Goal: Task Accomplishment & Management: Complete application form

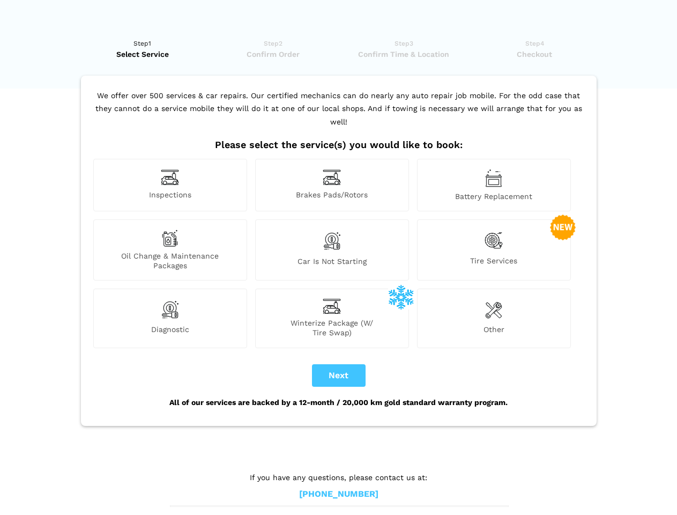
click at [170, 185] on img at bounding box center [170, 177] width 18 height 17
click at [332, 185] on img at bounding box center [332, 177] width 18 height 17
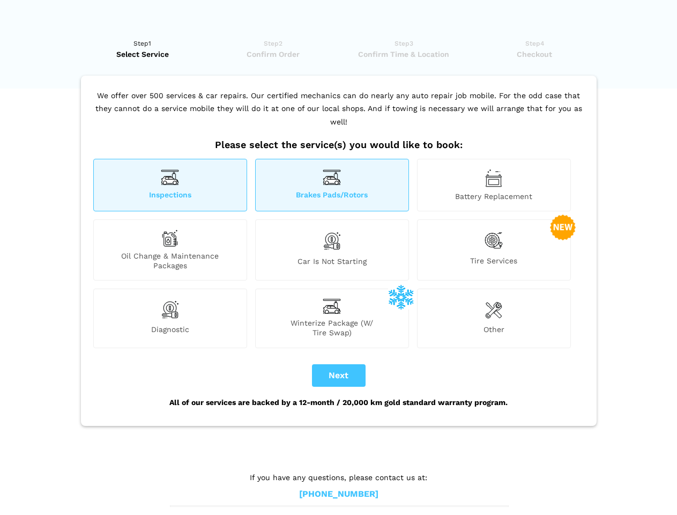
click at [494, 185] on img at bounding box center [493, 178] width 17 height 18
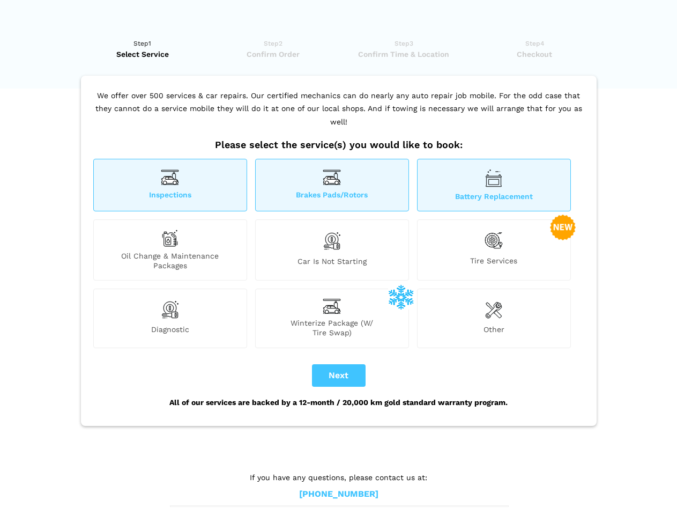
click at [170, 250] on div "Oil Change & Maintenance Packages" at bounding box center [170, 249] width 154 height 61
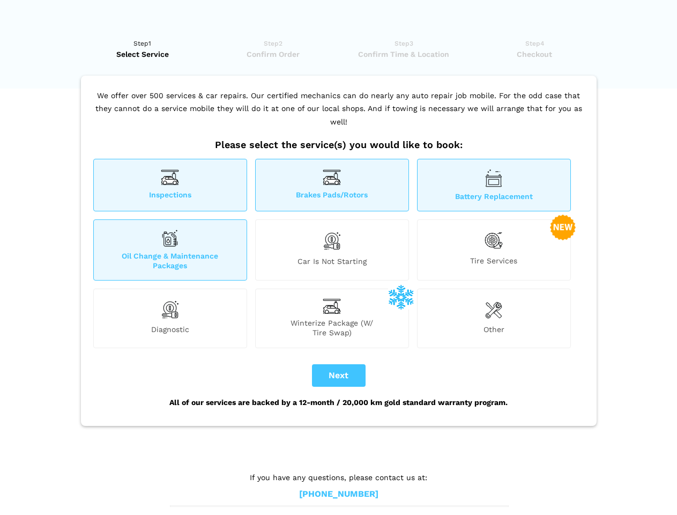
click at [332, 250] on img at bounding box center [332, 240] width 18 height 23
click at [494, 250] on img at bounding box center [494, 240] width 18 height 22
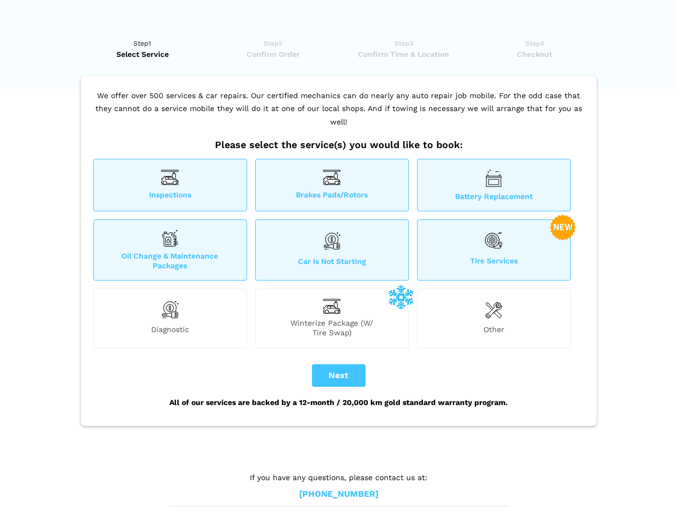
click at [170, 318] on img at bounding box center [170, 309] width 18 height 21
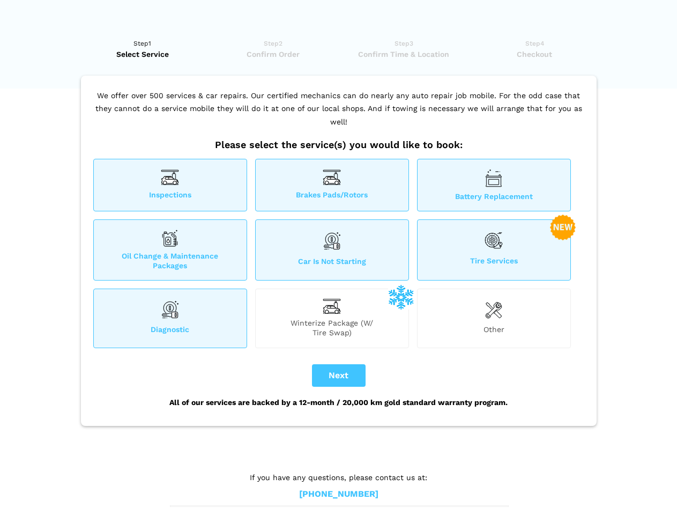
click at [332, 318] on span "Winterize Package (W/ Tire Swap)" at bounding box center [332, 327] width 153 height 19
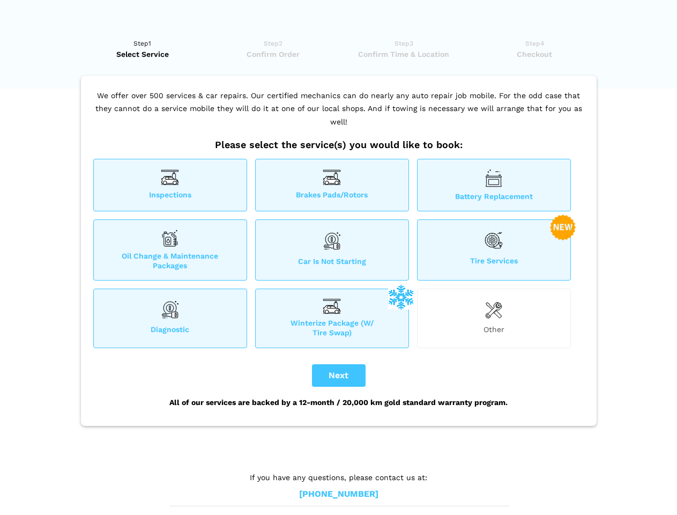
click at [494, 318] on img at bounding box center [493, 309] width 17 height 21
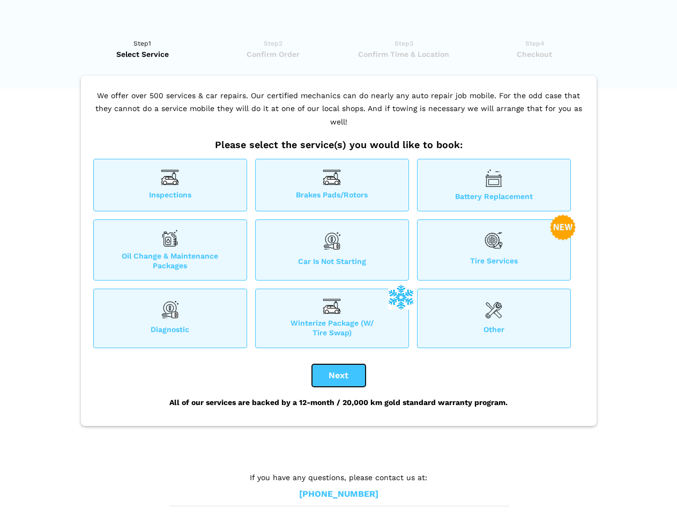
click at [339, 375] on button "Next" at bounding box center [339, 375] width 54 height 23
checkbox input "true"
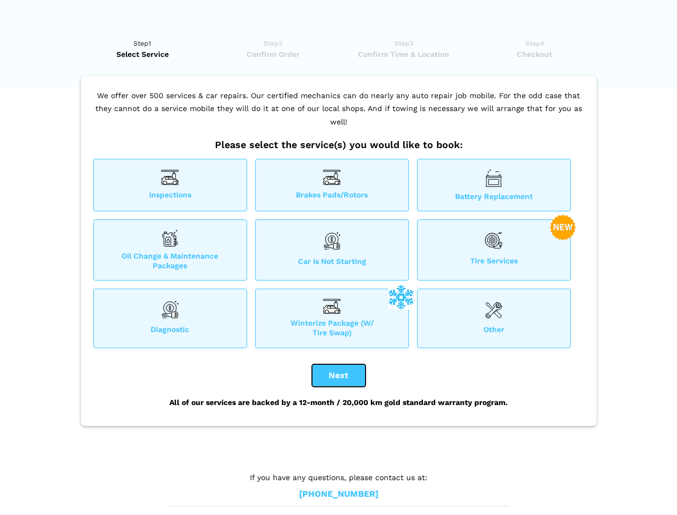
checkbox input "true"
